Goal: Check status

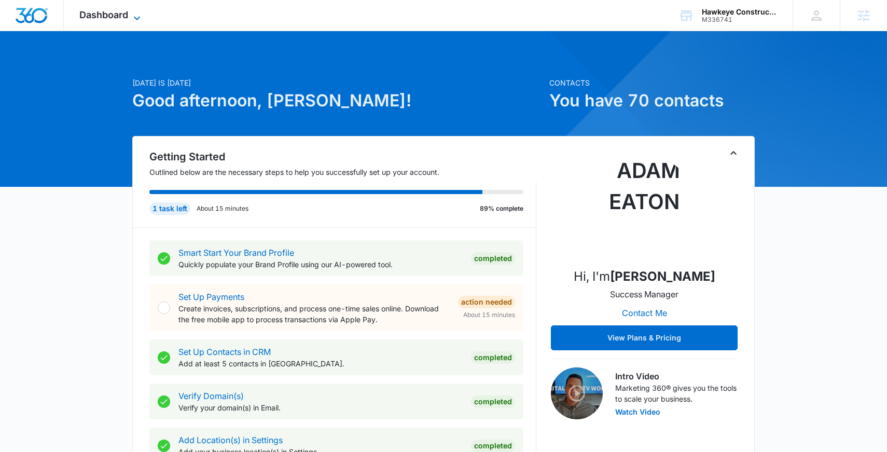
click at [125, 13] on span "Dashboard" at bounding box center [103, 14] width 49 height 11
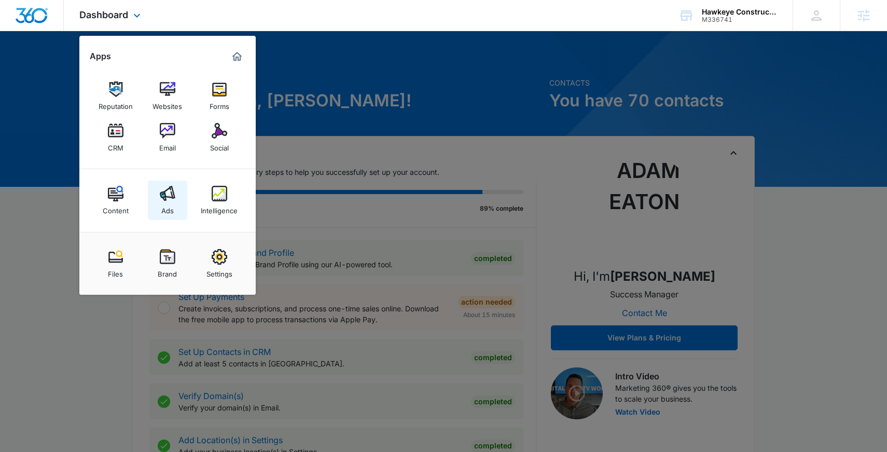
click at [169, 196] on img at bounding box center [168, 194] width 16 height 16
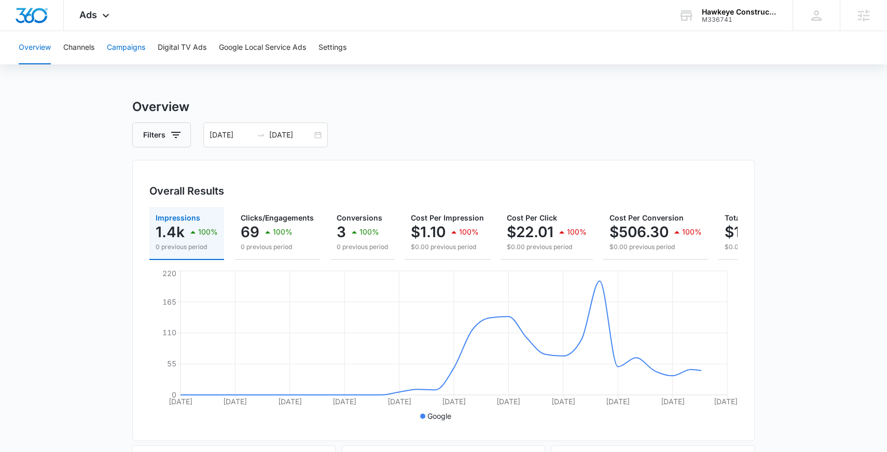
click at [128, 50] on button "Campaigns" at bounding box center [126, 47] width 38 height 33
click at [244, 47] on button "Google Local Service Ads" at bounding box center [262, 47] width 87 height 33
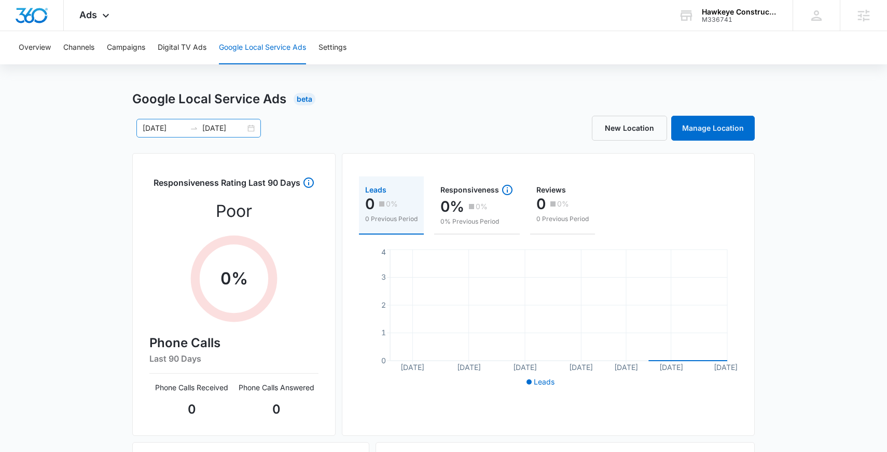
scroll to position [9, 0]
click at [255, 128] on div "09/14/2025 10/14/2025" at bounding box center [198, 127] width 125 height 19
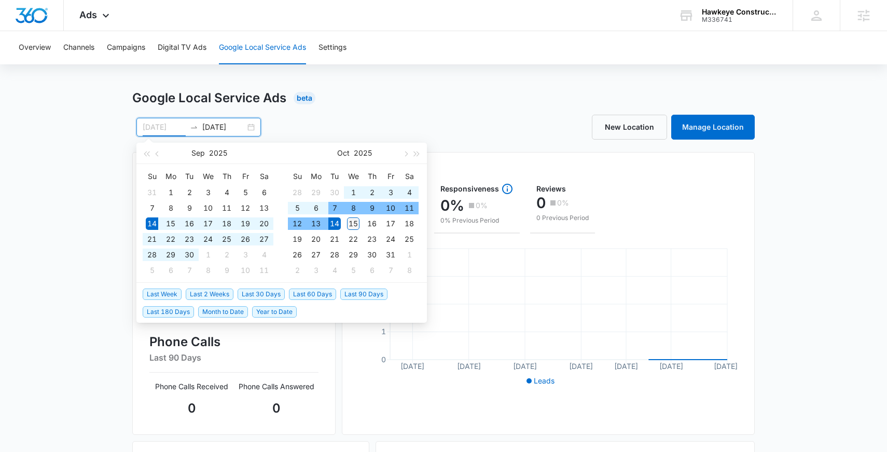
type input "10/15/2025"
click at [354, 227] on div "15" at bounding box center [353, 223] width 12 height 12
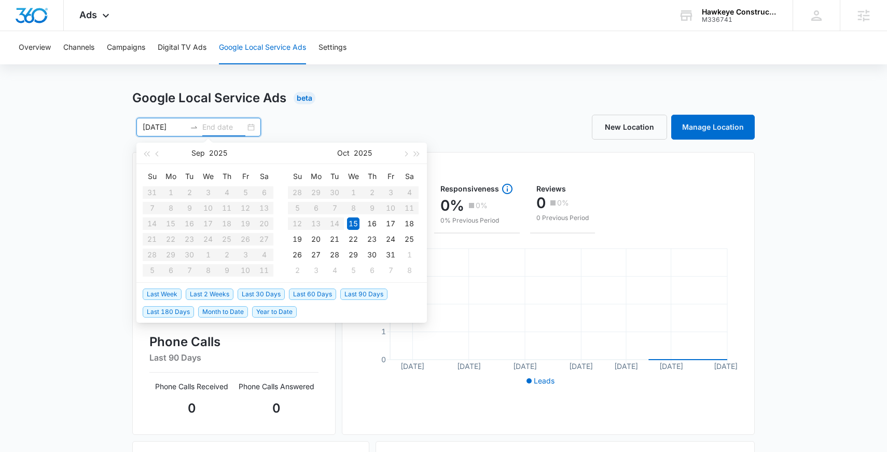
click at [331, 224] on table "Su Mo Tu We Th Fr Sa 28 29 30 1 2 3 4 5 6 7 8 9 10 11 12 13 14 15 16 17 18 19 2…" at bounding box center [353, 223] width 131 height 110
type input "10/16/2025"
type input "10/15/2025"
click at [338, 224] on table "Su Mo Tu We Th Fr Sa 28 29 30 1 2 3 4 5 6 7 8 9 10 11 12 13 14 15 16 17 18 19 2…" at bounding box center [353, 223] width 131 height 110
type input "10/16/2025"
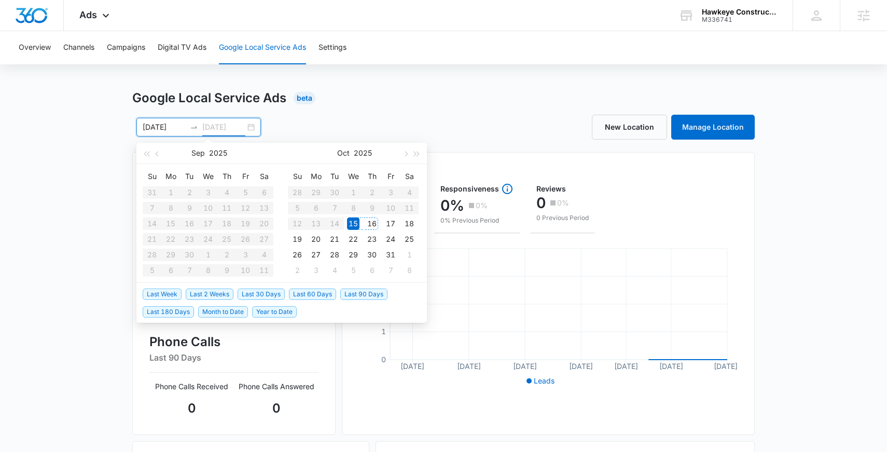
click at [369, 225] on div "16" at bounding box center [372, 223] width 12 height 12
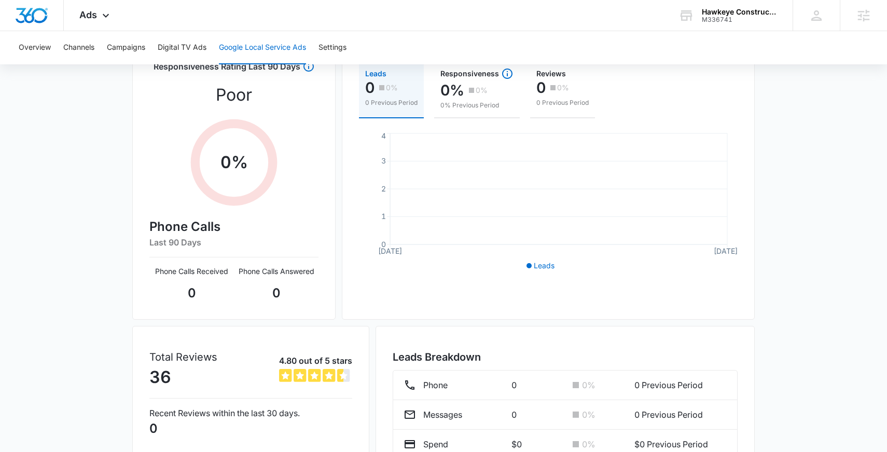
scroll to position [0, 0]
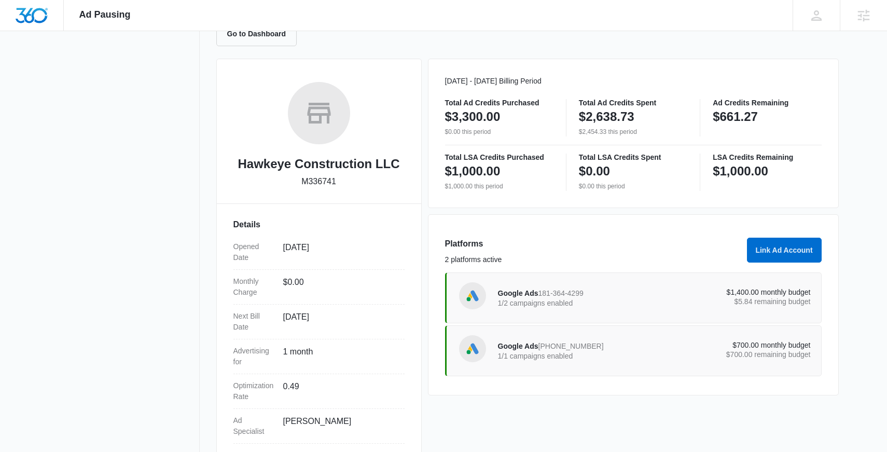
scroll to position [173, 0]
